Goal: Navigation & Orientation: Find specific page/section

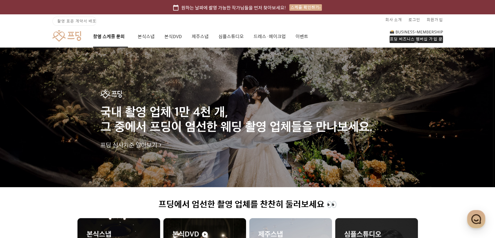
click at [107, 40] on link "촬영 스케줄 문의" at bounding box center [110, 36] width 35 height 22
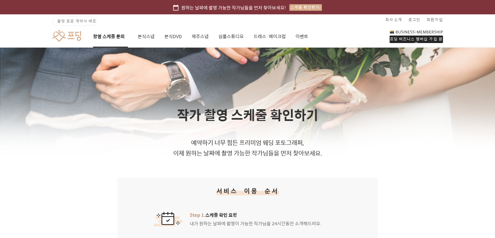
click at [72, 34] on link at bounding box center [66, 36] width 29 height 12
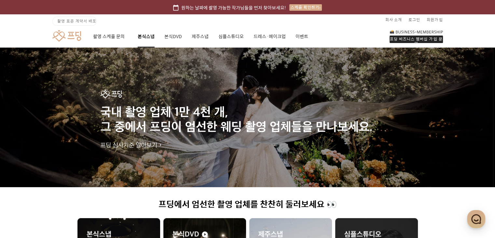
click at [142, 37] on link "본식스냅" at bounding box center [146, 36] width 17 height 22
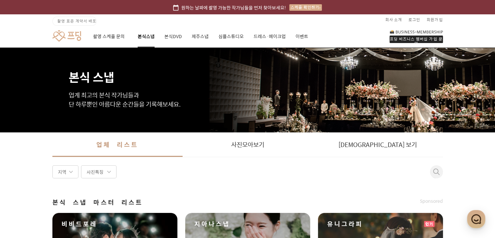
click at [73, 35] on link at bounding box center [66, 36] width 29 height 12
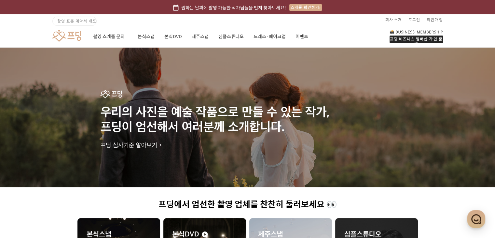
click at [71, 23] on span "촬영 표준 계약서 배포" at bounding box center [76, 21] width 39 height 6
